Goal: Transaction & Acquisition: Book appointment/travel/reservation

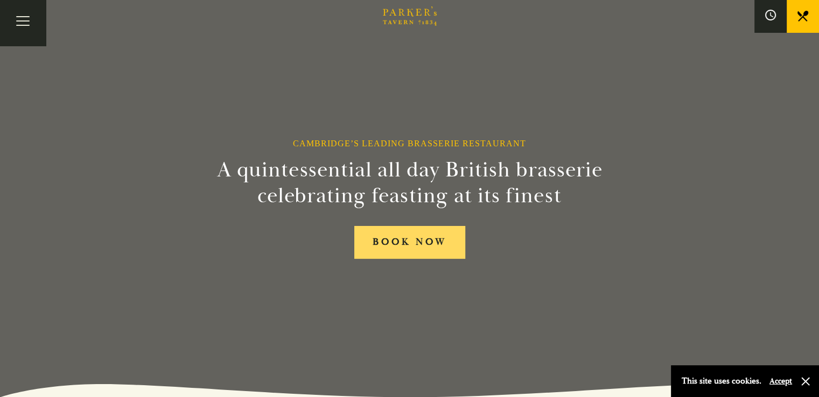
click at [407, 241] on link "BOOK NOW" at bounding box center [409, 242] width 111 height 33
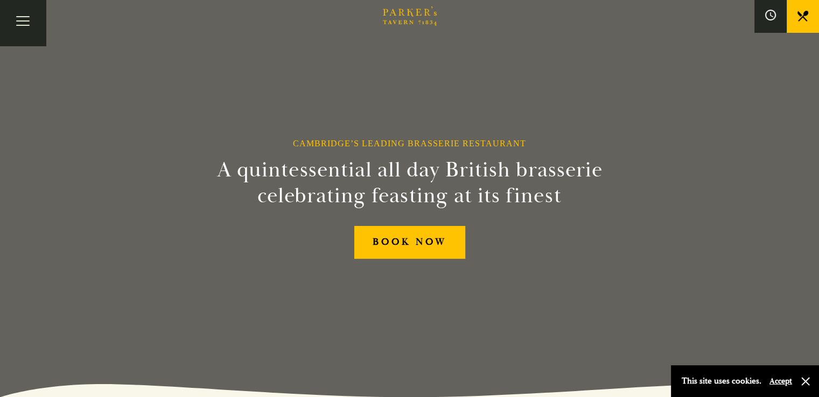
click at [0, 0] on link "Menus" at bounding box center [0, 0] width 0 height 0
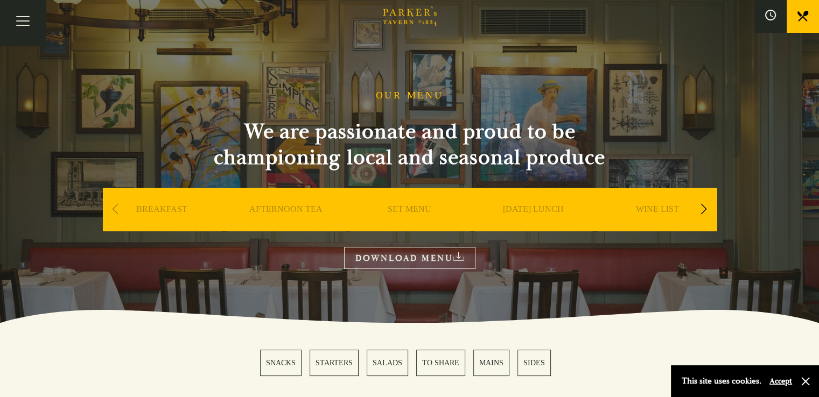
click at [411, 209] on link "SET MENU" at bounding box center [410, 225] width 44 height 43
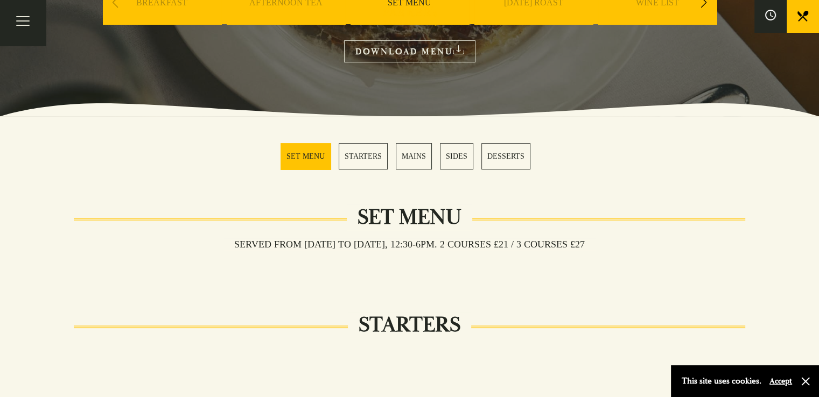
scroll to position [154, 0]
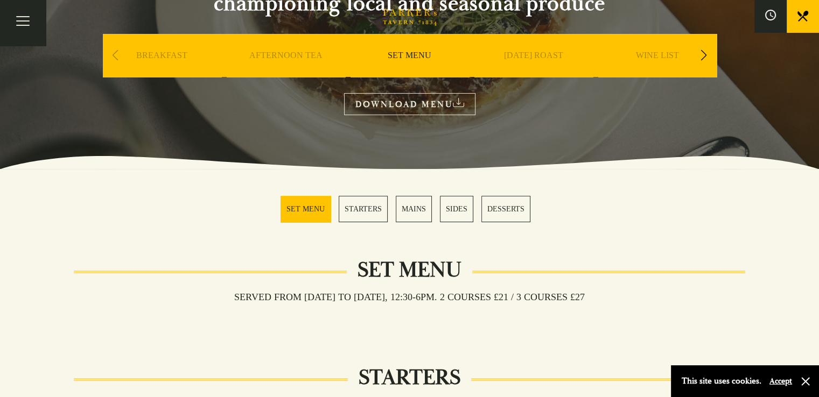
click at [0, 0] on div "Bar Restaurant What’s On Afternoon Tea Menus All That Jazz BOOK" at bounding box center [0, 0] width 0 height 0
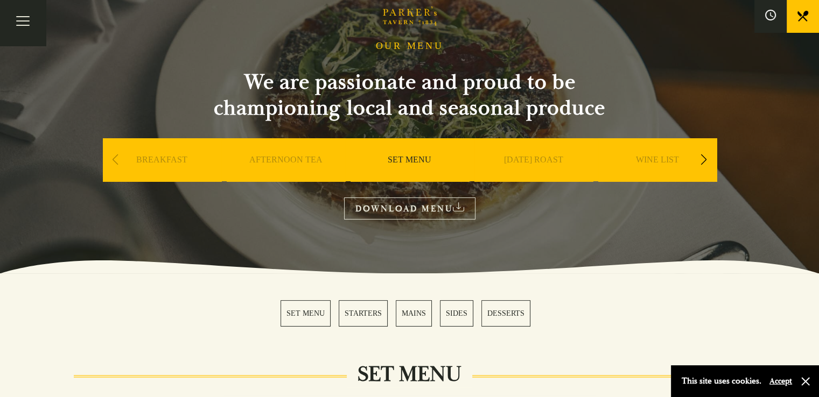
click at [702, 156] on div "Next slide" at bounding box center [703, 160] width 15 height 24
click at [662, 159] on link "A LA CARTE" at bounding box center [657, 175] width 50 height 43
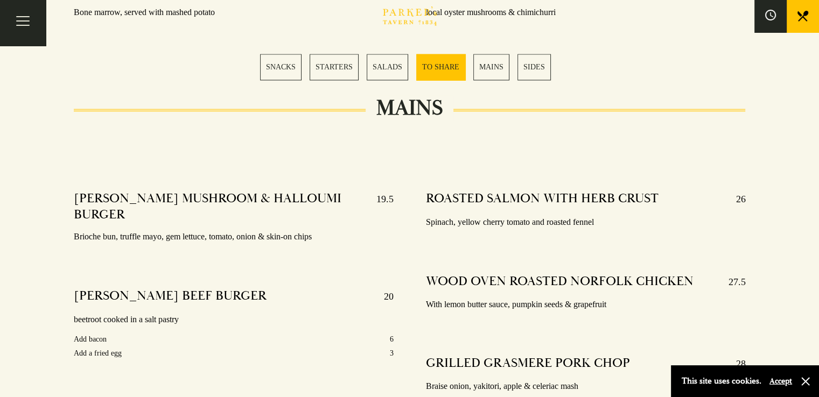
scroll to position [1755, 0]
